Goal: Information Seeking & Learning: Check status

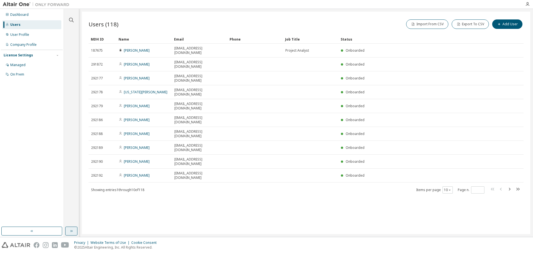
click at [71, 230] on icon "button" at bounding box center [71, 231] width 4 height 4
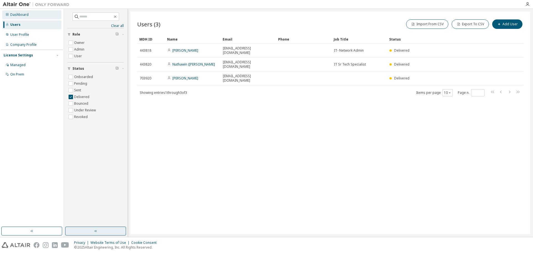
click at [16, 13] on div "Dashboard" at bounding box center [19, 14] width 18 height 4
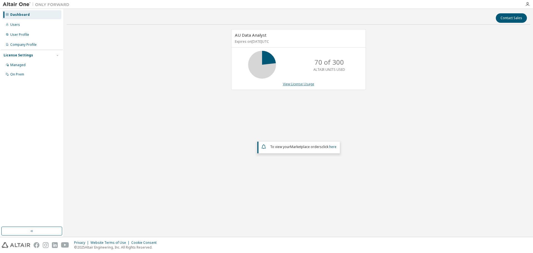
click at [296, 84] on link "View License Usage" at bounding box center [298, 84] width 31 height 5
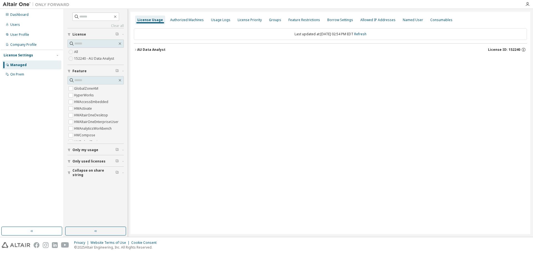
click at [136, 49] on icon "button" at bounding box center [135, 49] width 3 height 3
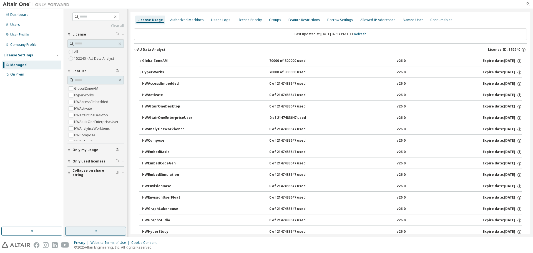
click at [85, 231] on button "button" at bounding box center [95, 231] width 61 height 9
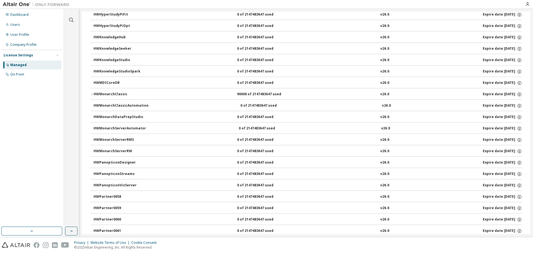
scroll to position [214, 0]
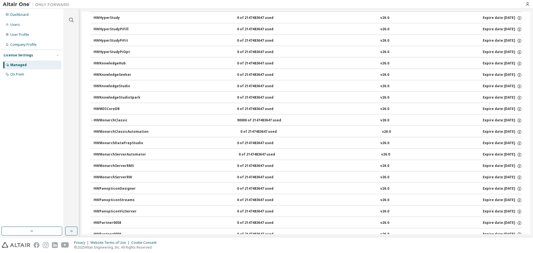
click at [91, 119] on icon "button" at bounding box center [91, 120] width 3 height 3
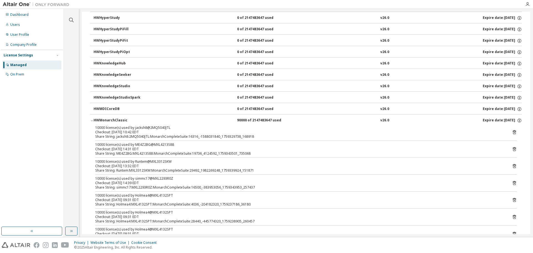
scroll to position [242, 0]
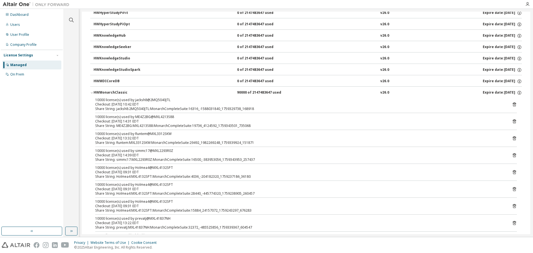
click at [512, 206] on icon at bounding box center [514, 206] width 5 height 5
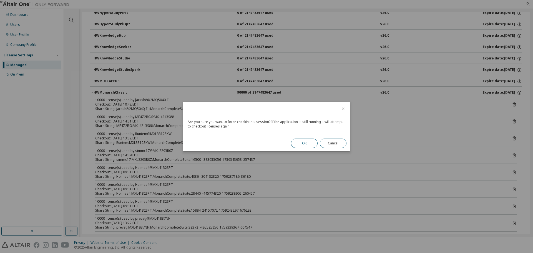
click at [302, 144] on button "OK" at bounding box center [304, 143] width 27 height 9
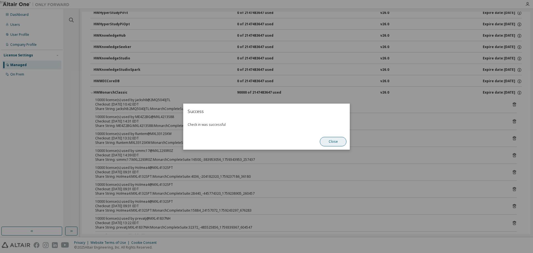
click at [332, 139] on button "Close" at bounding box center [333, 141] width 27 height 9
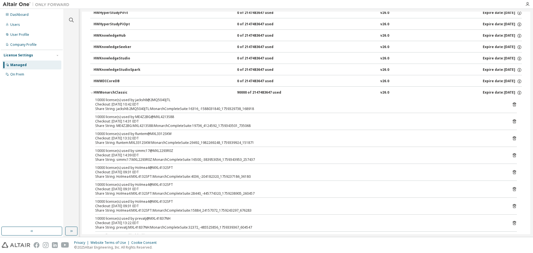
click at [513, 188] on icon at bounding box center [514, 189] width 3 height 4
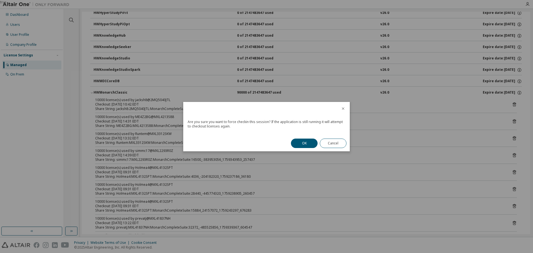
click at [303, 145] on button "OK" at bounding box center [304, 143] width 27 height 9
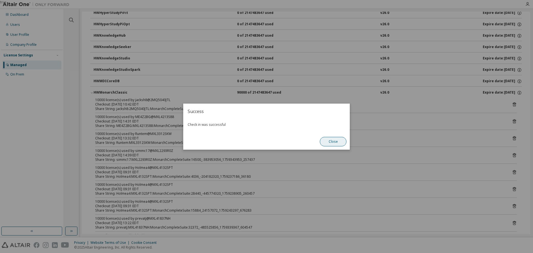
click at [330, 142] on button "Close" at bounding box center [333, 141] width 27 height 9
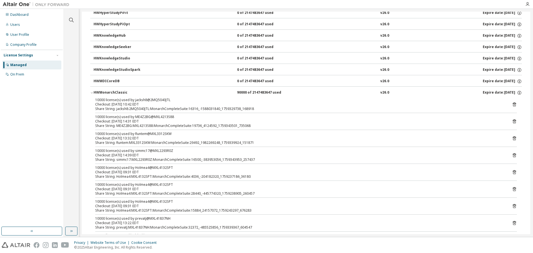
click at [512, 172] on icon at bounding box center [514, 172] width 5 height 5
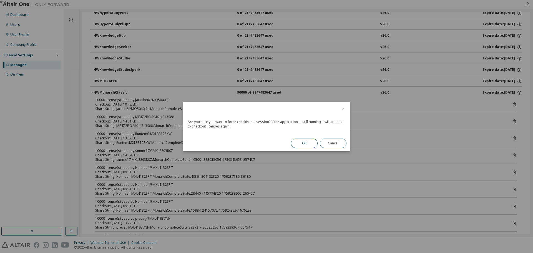
click at [305, 144] on button "OK" at bounding box center [304, 143] width 27 height 9
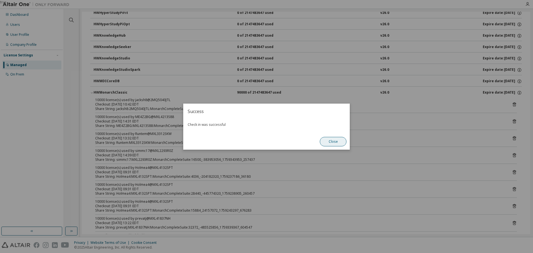
click at [335, 141] on button "Close" at bounding box center [333, 141] width 27 height 9
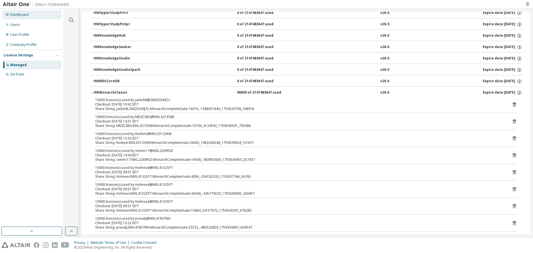
click at [19, 16] on div "Dashboard" at bounding box center [19, 14] width 18 height 4
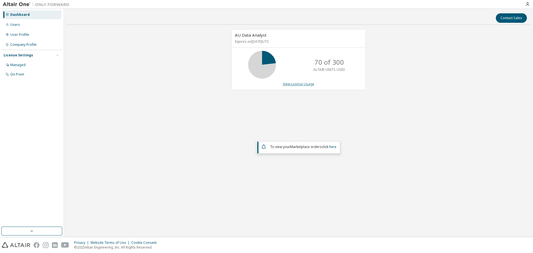
click at [292, 85] on link "View License Usage" at bounding box center [298, 84] width 31 height 5
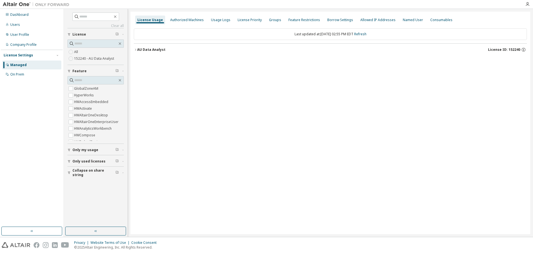
click at [136, 50] on icon "button" at bounding box center [135, 49] width 3 height 3
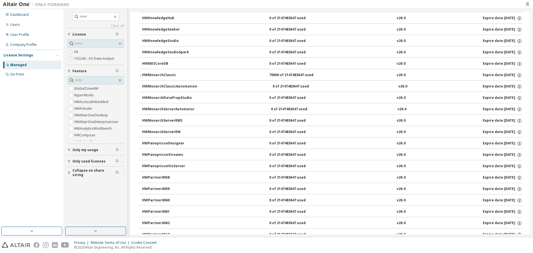
scroll to position [278, 0]
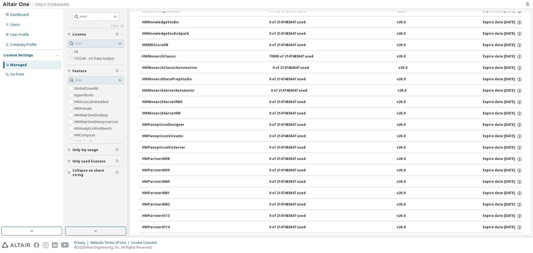
click at [140, 55] on icon "button" at bounding box center [140, 56] width 3 height 3
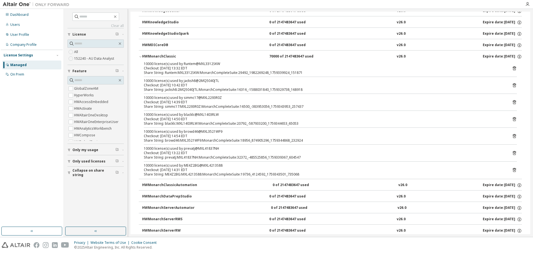
click at [140, 56] on icon "button" at bounding box center [140, 56] width 3 height 3
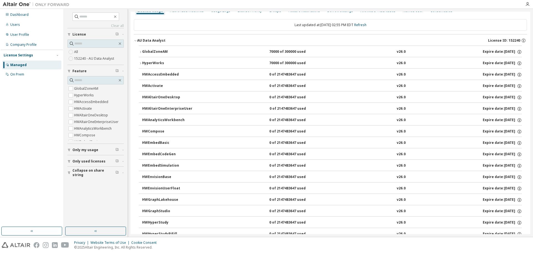
scroll to position [0, 0]
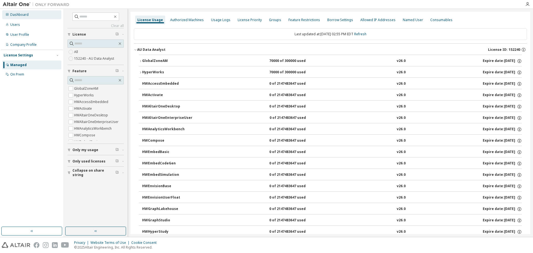
click at [20, 15] on div "Dashboard" at bounding box center [19, 14] width 18 height 4
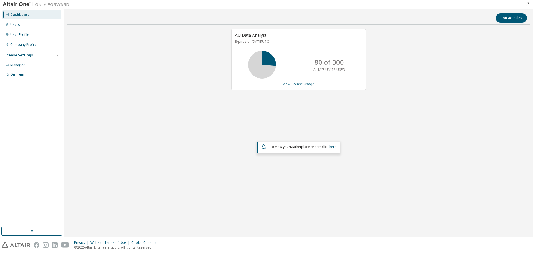
click at [297, 83] on link "View License Usage" at bounding box center [298, 84] width 31 height 5
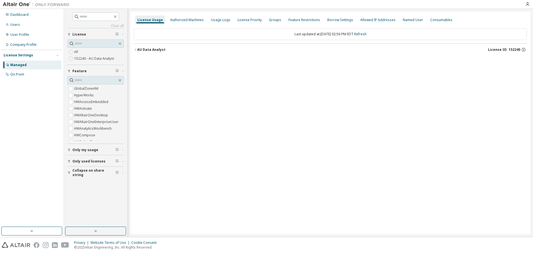
click at [136, 51] on icon "button" at bounding box center [135, 49] width 3 height 3
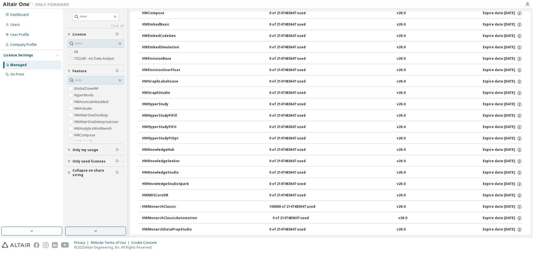
scroll to position [139, 0]
click at [141, 195] on icon "button" at bounding box center [140, 195] width 3 height 3
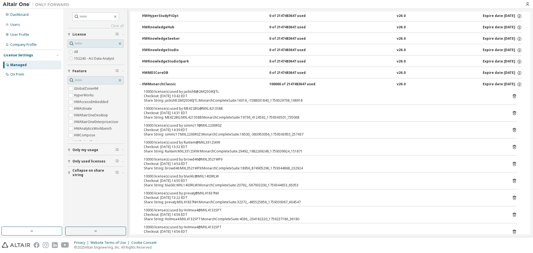
scroll to position [278, 0]
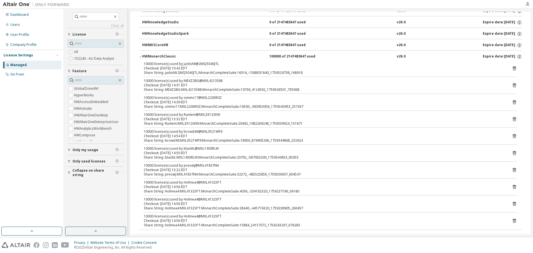
click at [141, 56] on icon "button" at bounding box center [140, 56] width 3 height 3
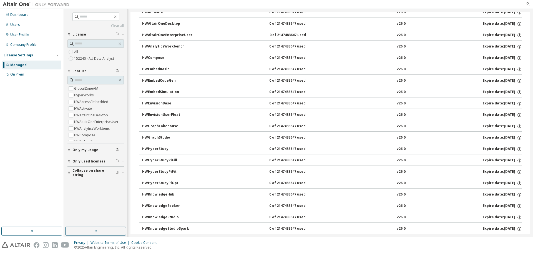
scroll to position [0, 0]
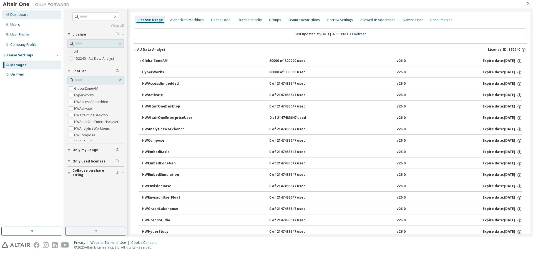
click at [16, 15] on div "Dashboard" at bounding box center [19, 14] width 18 height 4
